Goal: Find specific page/section: Find specific page/section

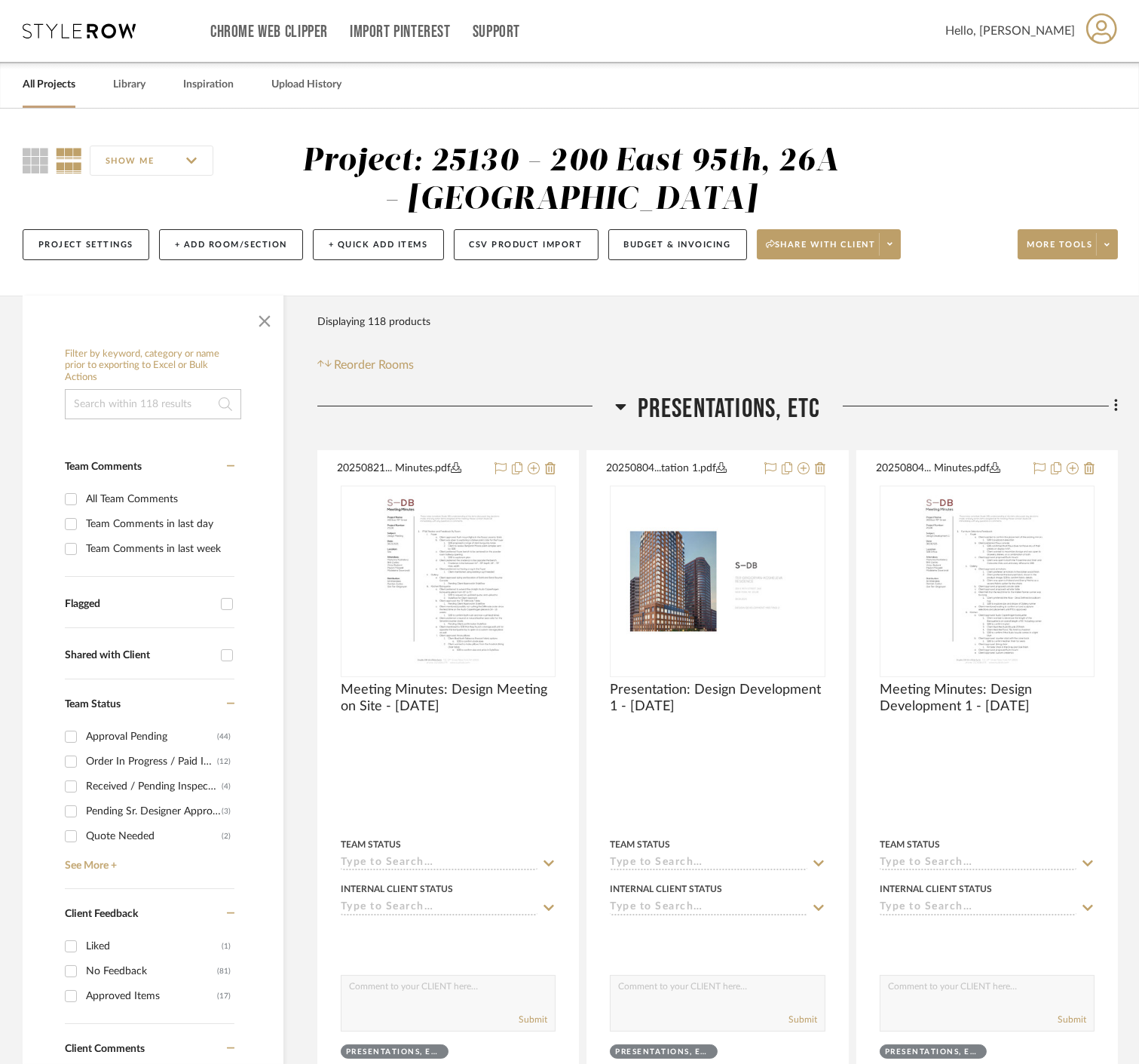
click at [269, 322] on span "button" at bounding box center [265, 318] width 36 height 36
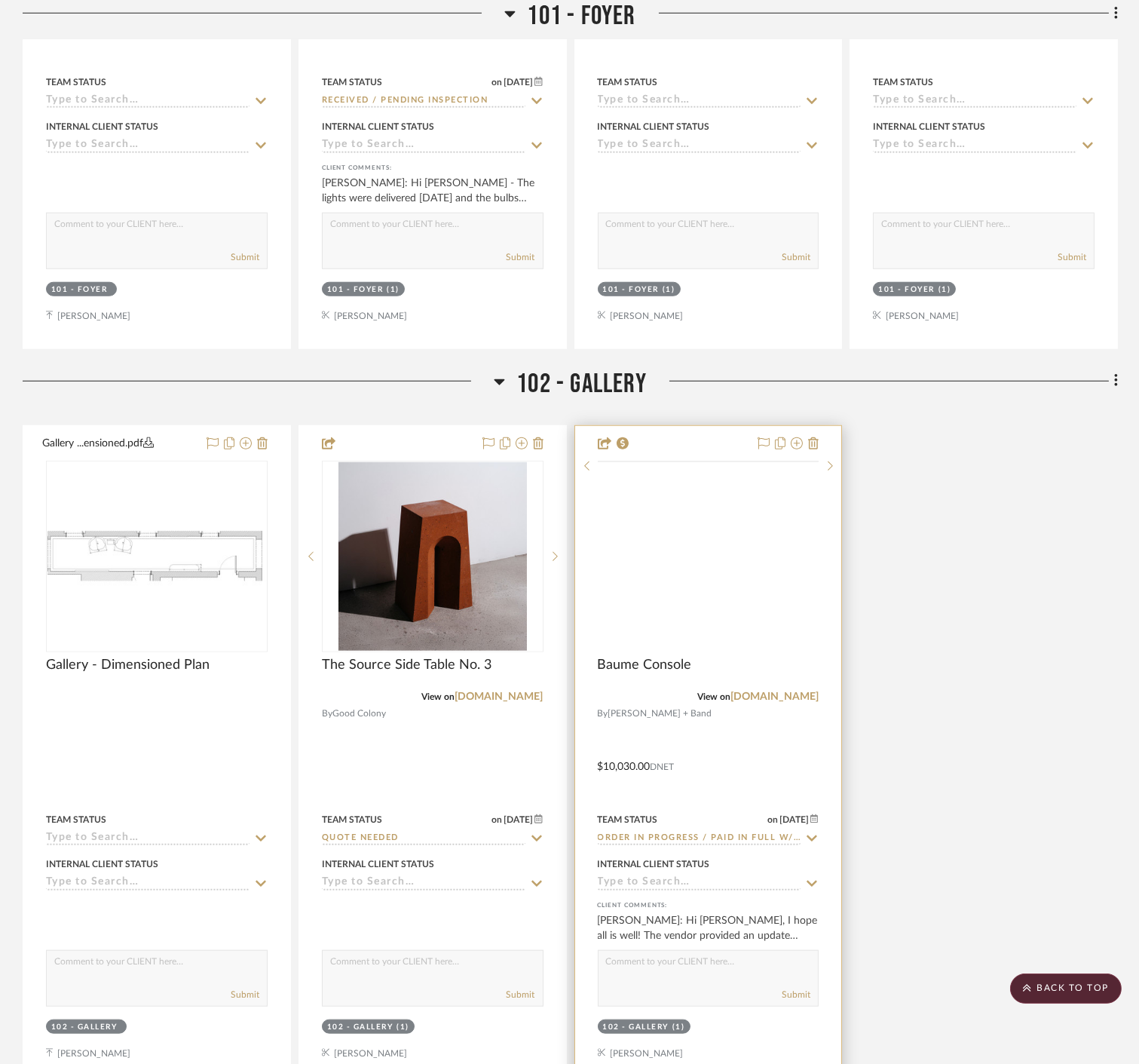
scroll to position [2681, 0]
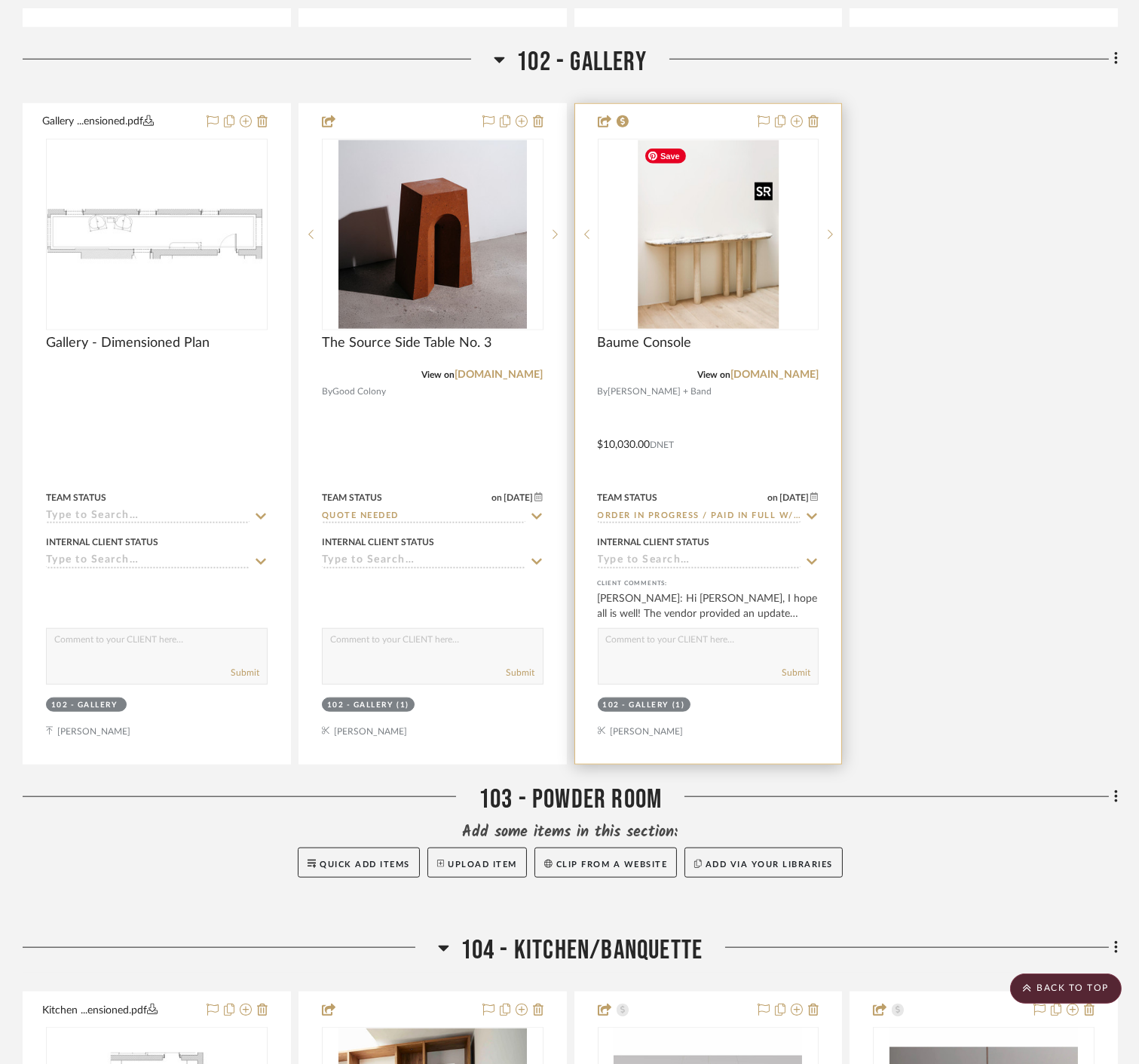
click at [704, 251] on img "0" at bounding box center [708, 234] width 141 height 189
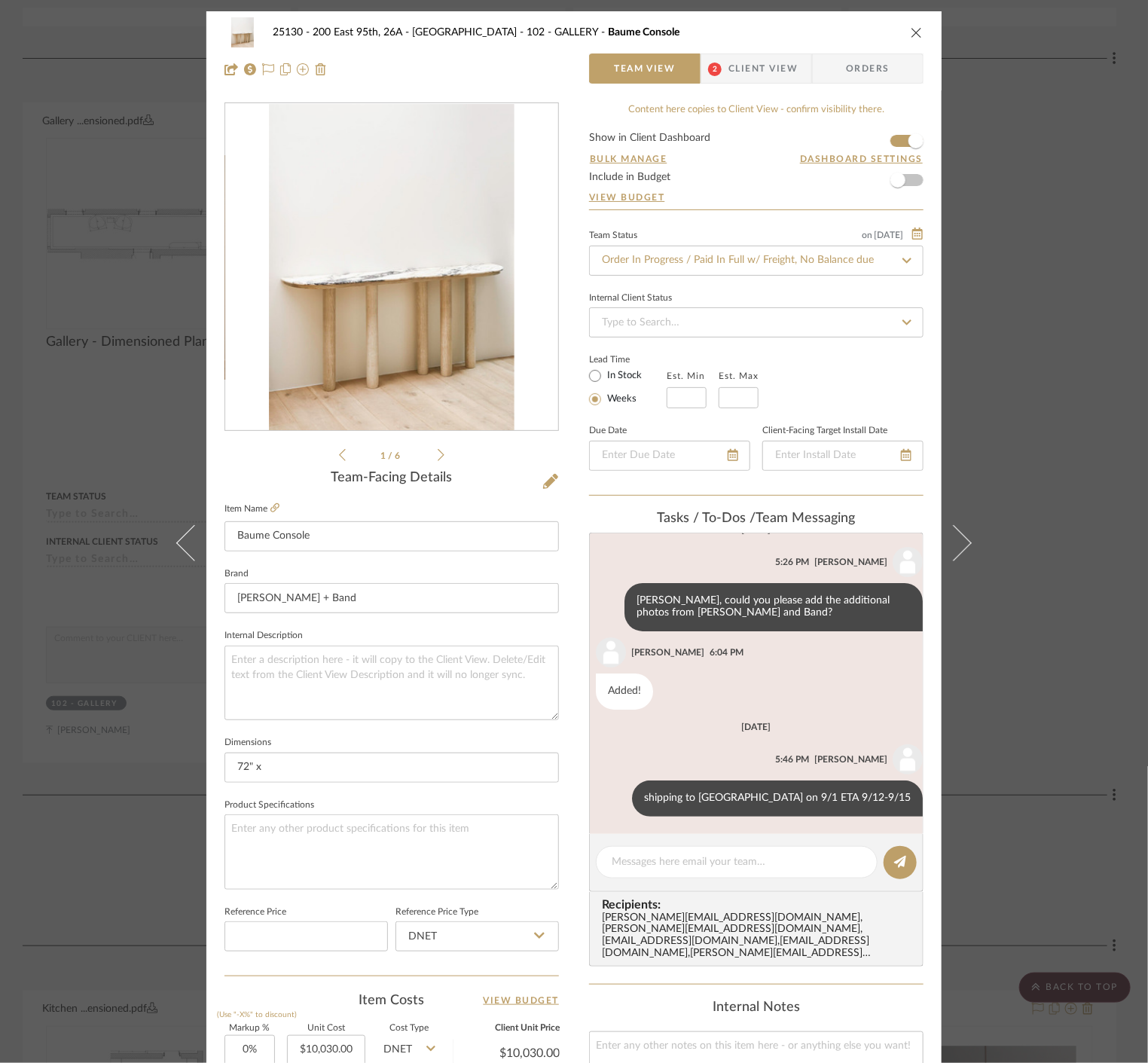
scroll to position [129, 0]
click at [759, 76] on span "Client View" at bounding box center [763, 68] width 70 height 30
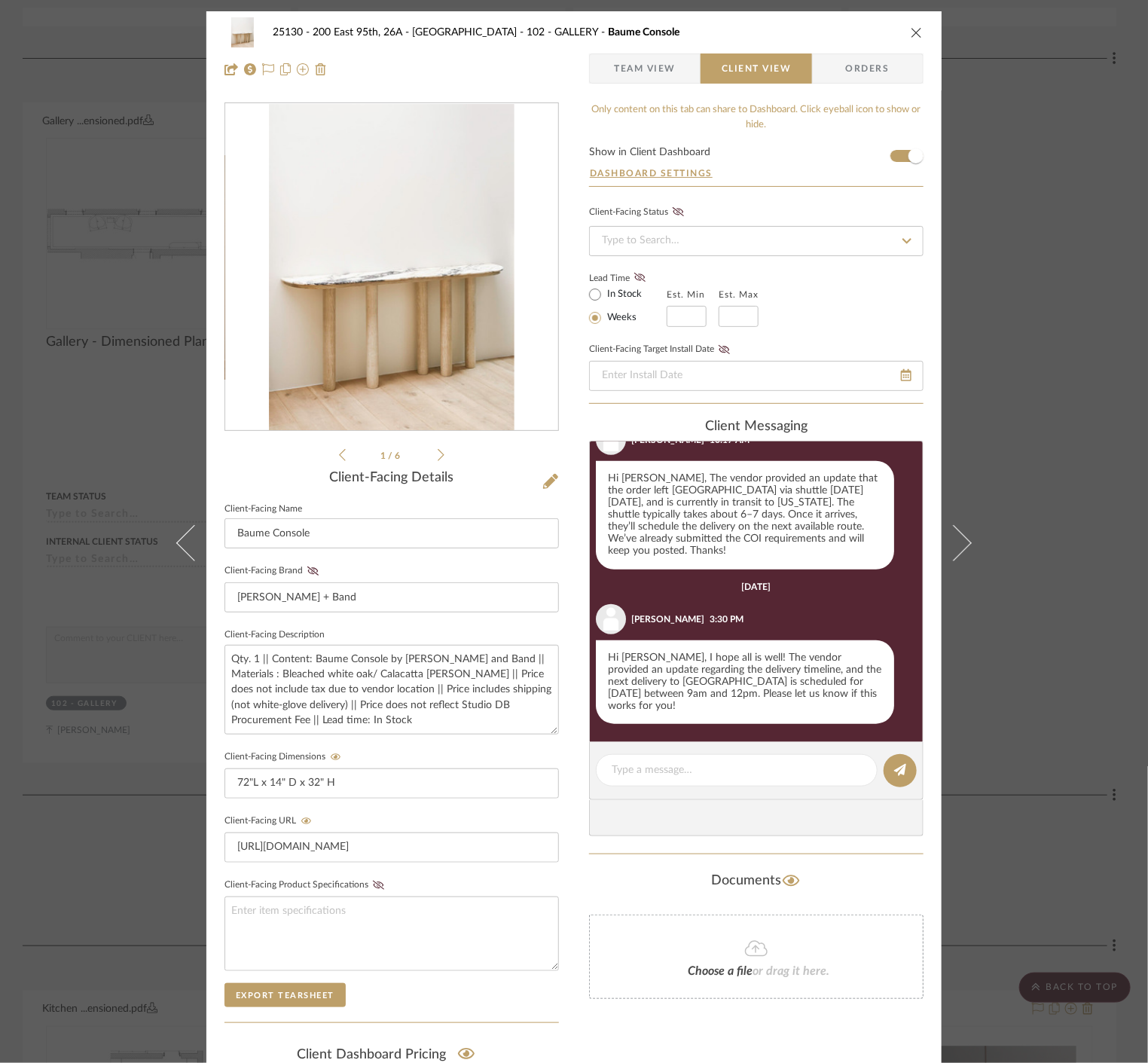
scroll to position [542, 0]
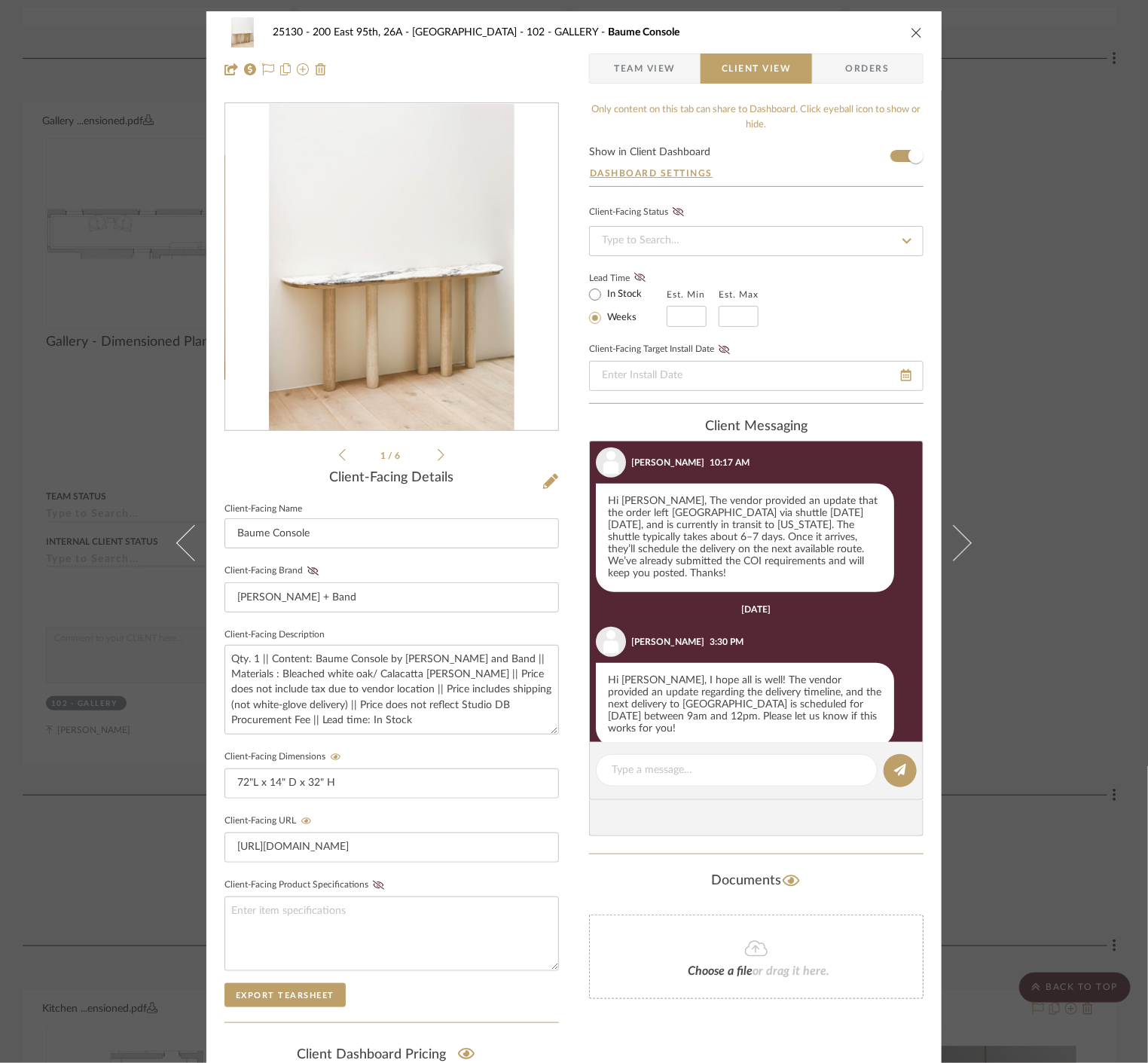
click at [126, 161] on div "25130 - 200 East 95th, 26A - Kosheleva 102 - GALLERY Baume Console Team View Cl…" at bounding box center [574, 531] width 1148 height 1063
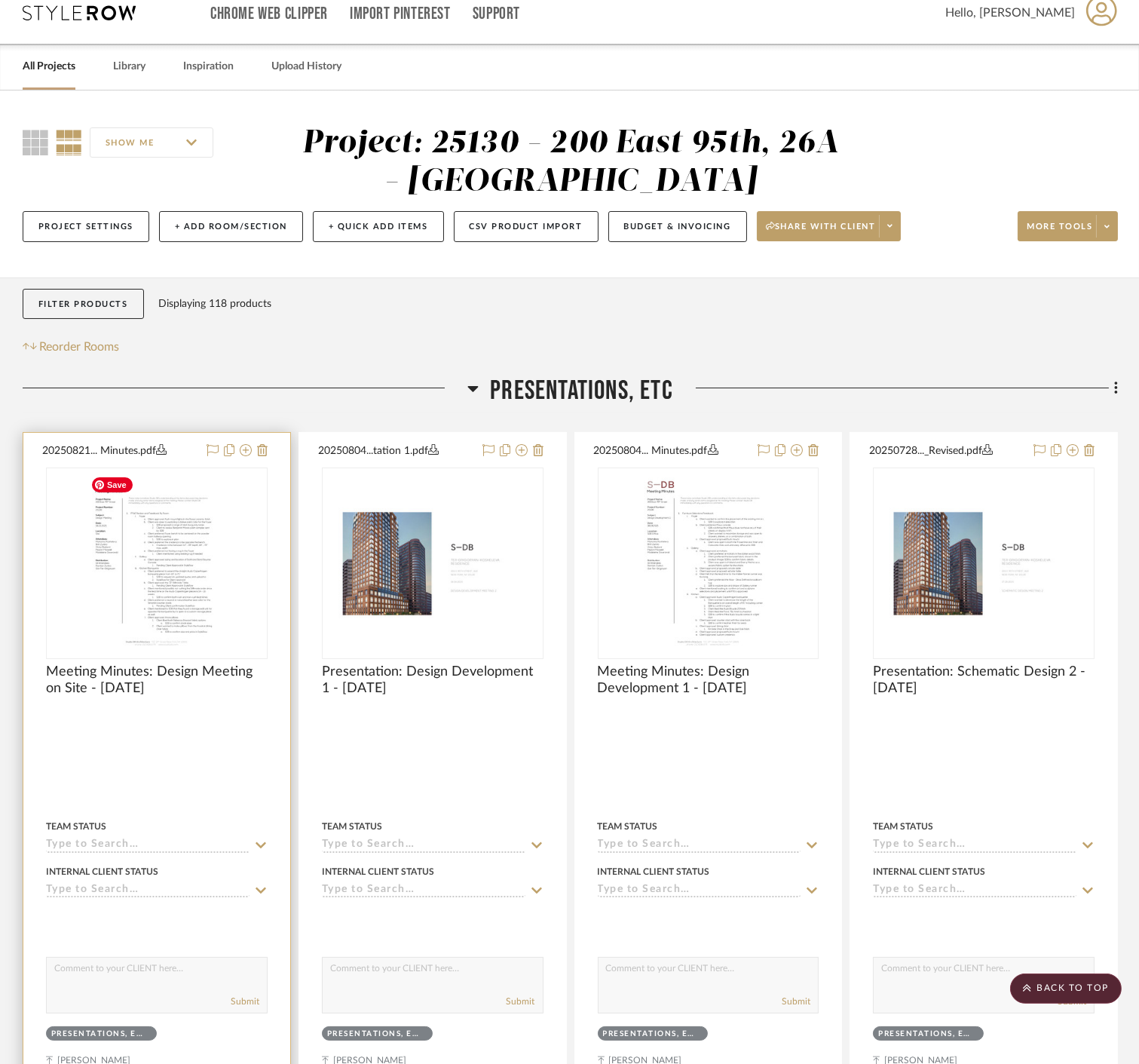
scroll to position [0, 0]
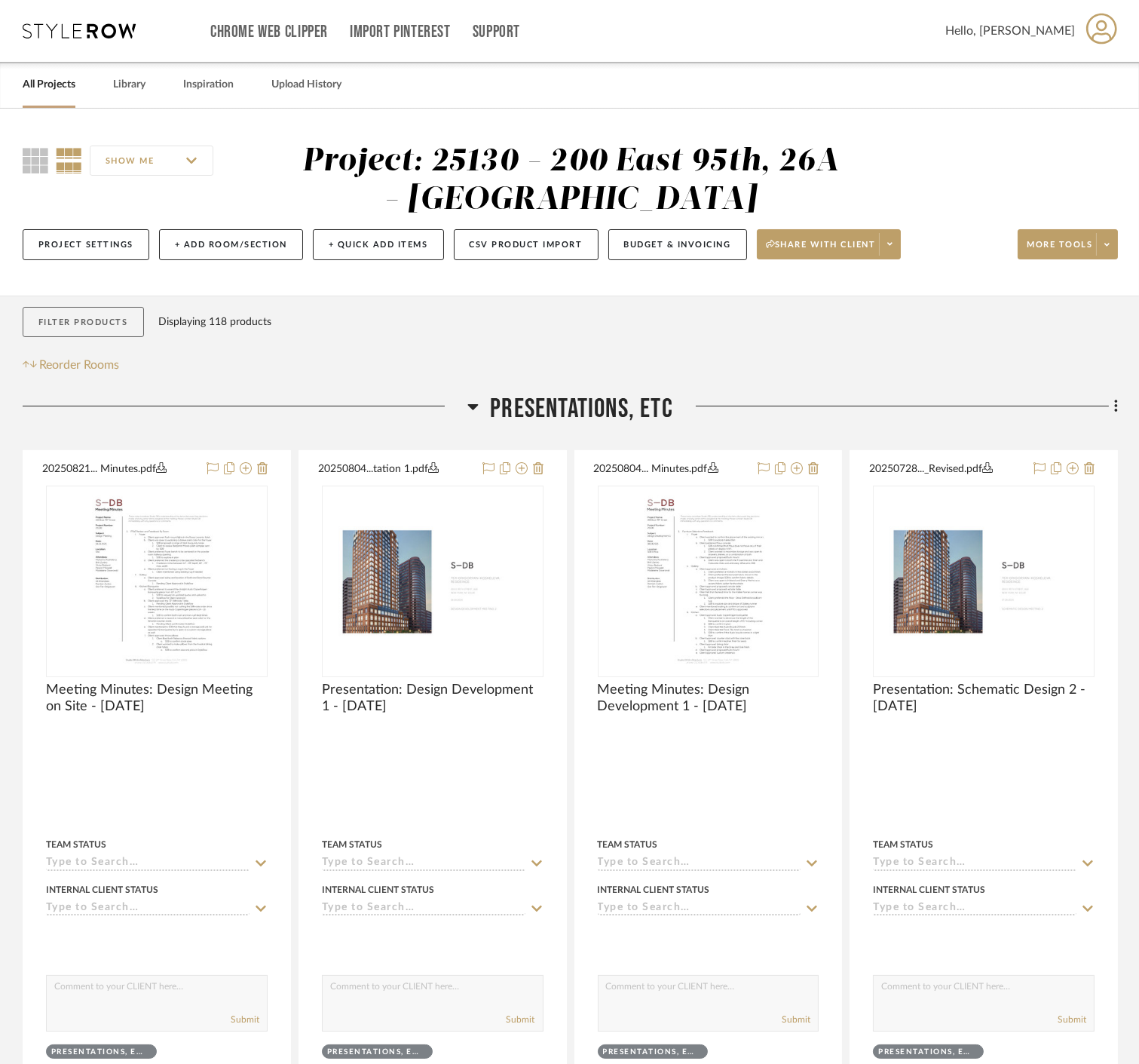
click at [124, 318] on button "Filter Products" at bounding box center [83, 323] width 121 height 31
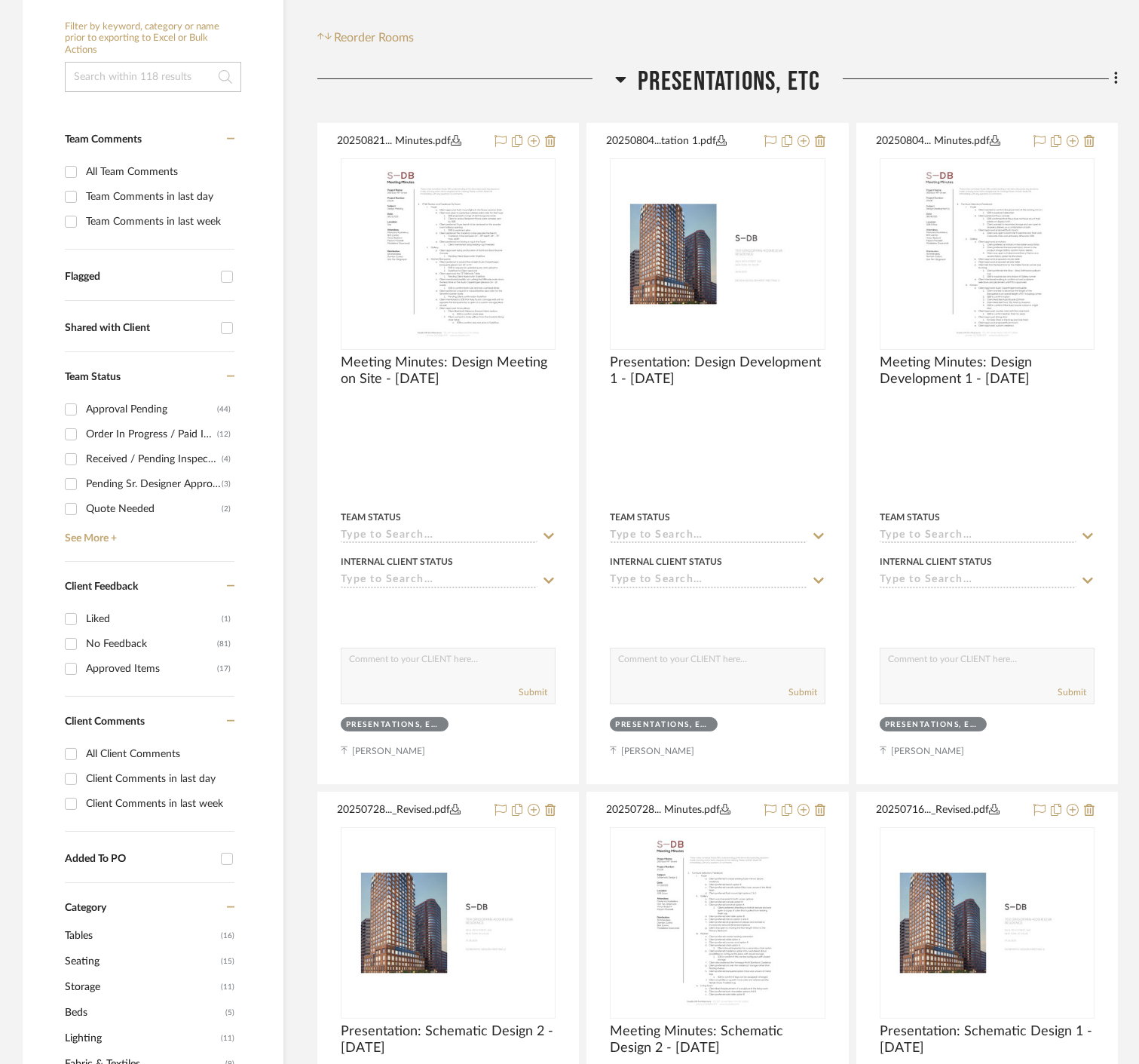
scroll to position [335, 0]
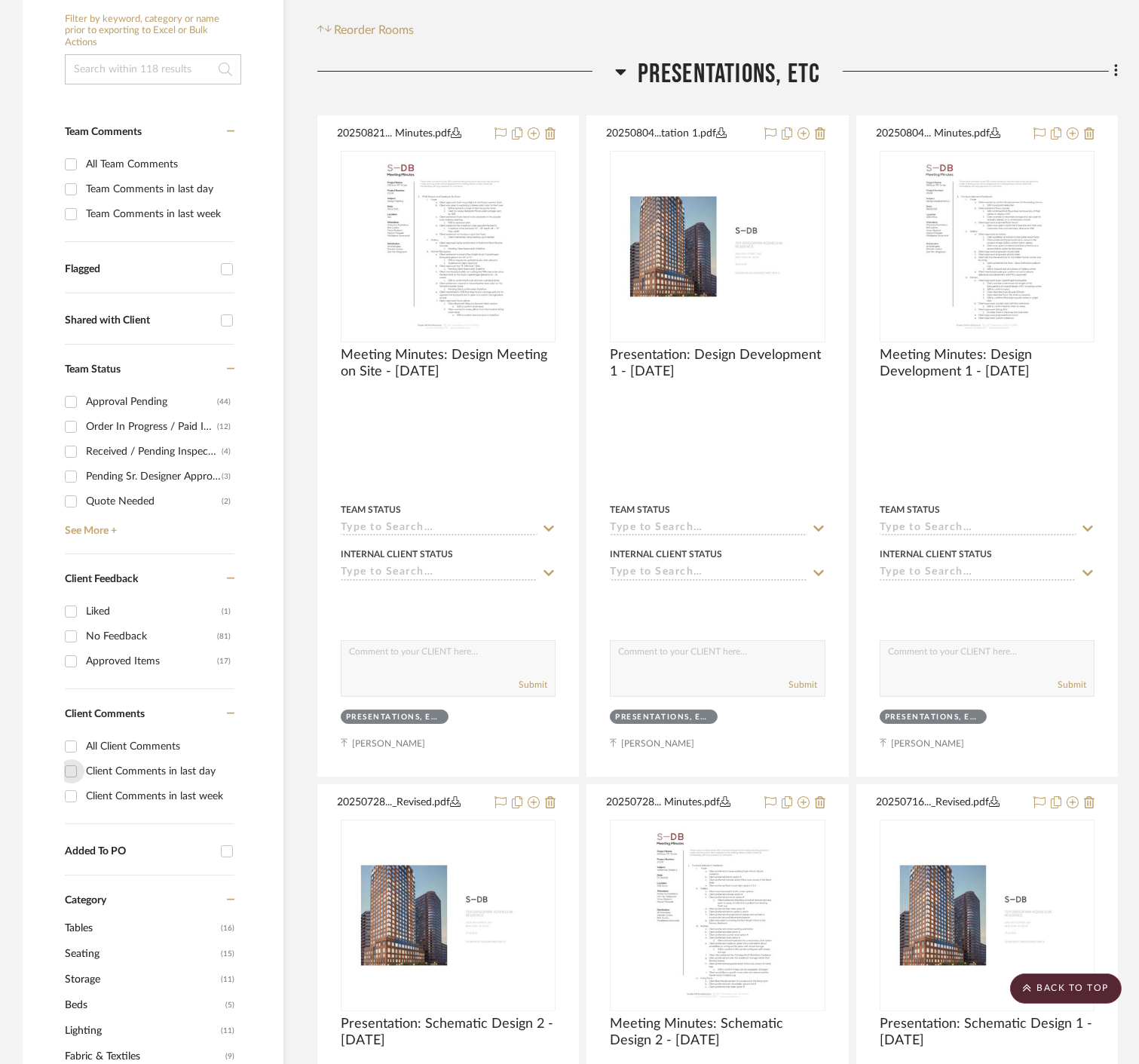
click at [67, 771] on input "Client Comments in last day" at bounding box center [70, 771] width 24 height 24
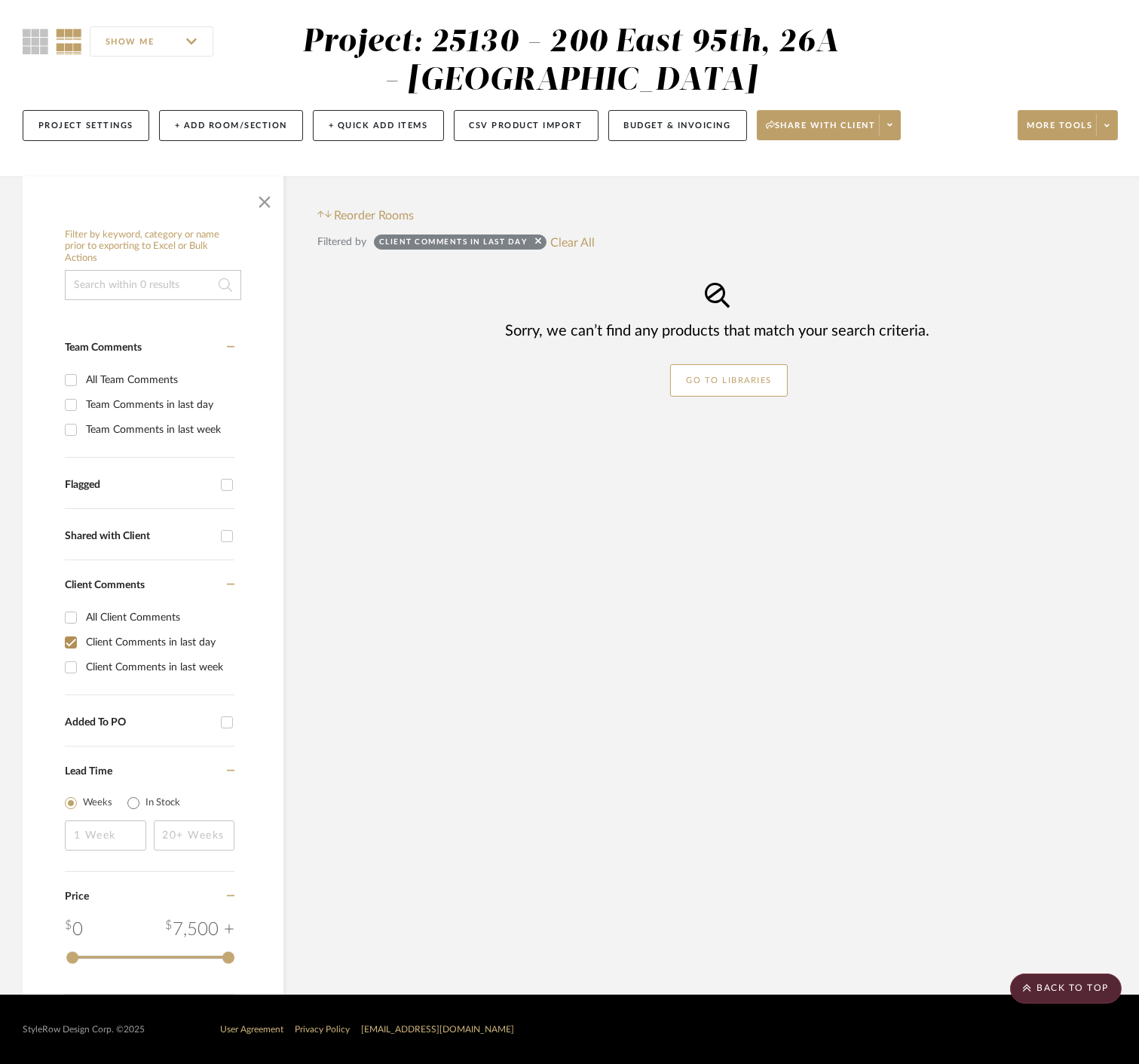
scroll to position [119, 0]
click at [70, 643] on input "Client Comments in last day" at bounding box center [70, 642] width 24 height 24
checkbox input "false"
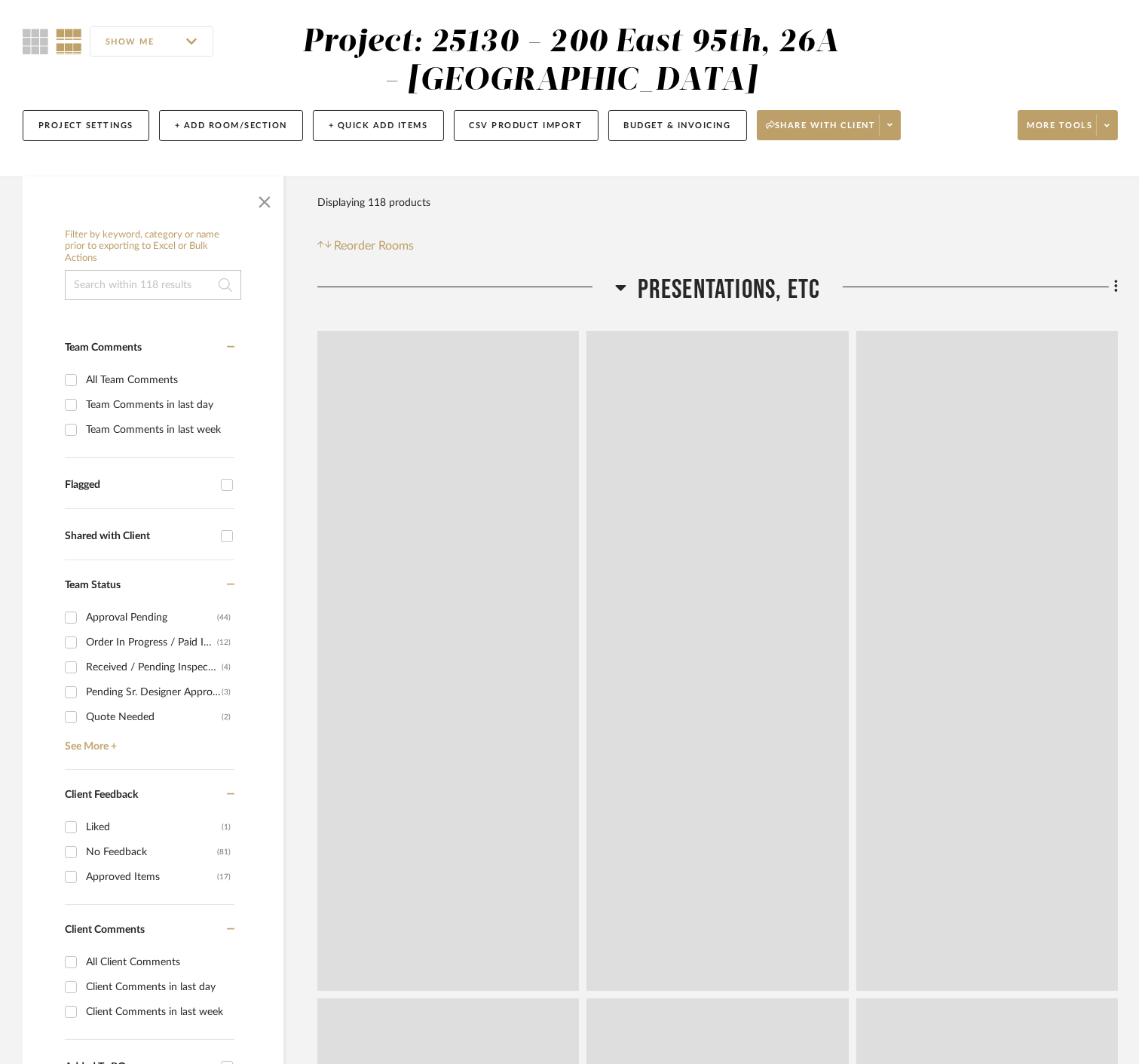
scroll to position [335, 0]
